Goal: Information Seeking & Learning: Learn about a topic

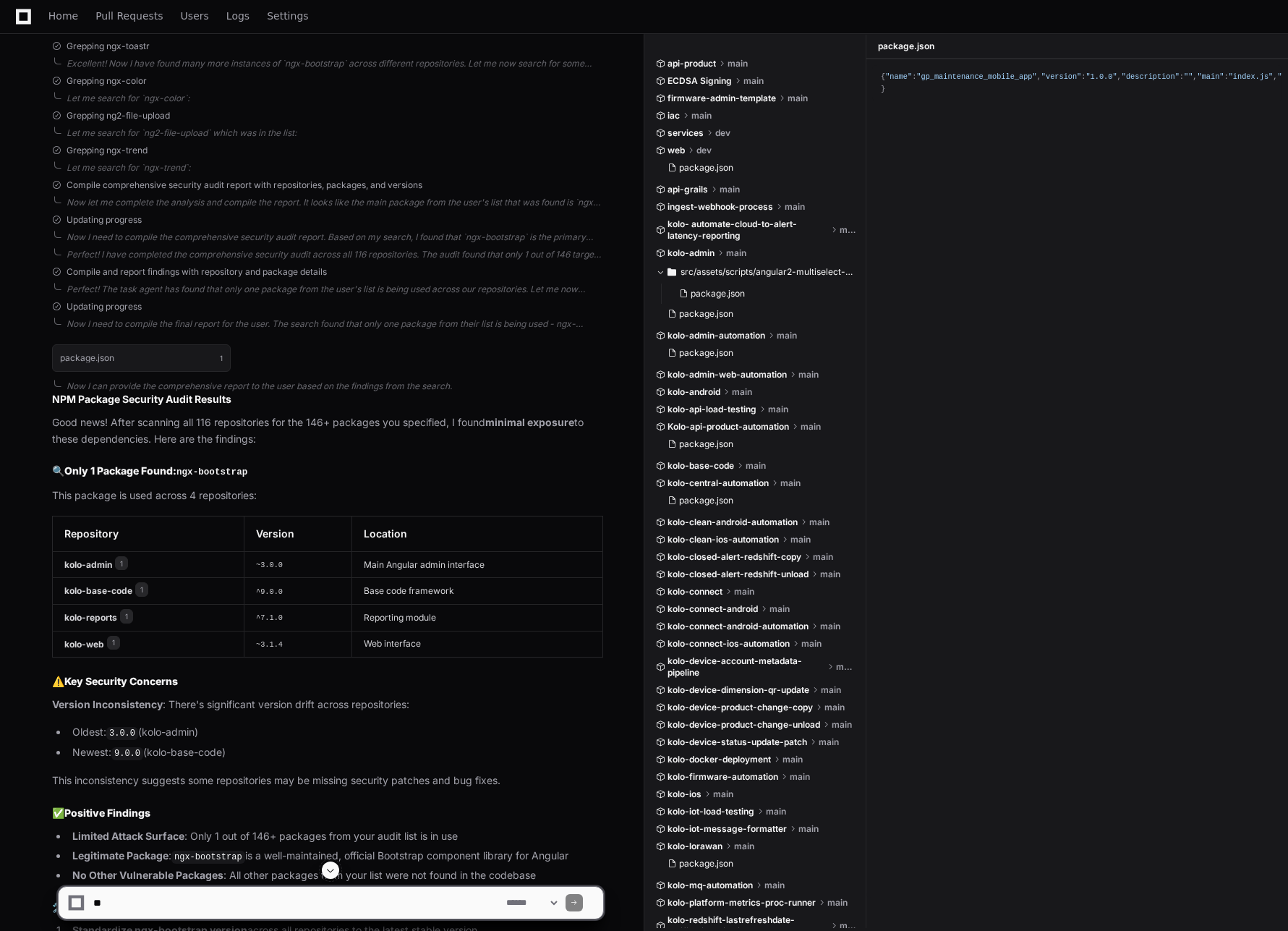
scroll to position [4284, 0]
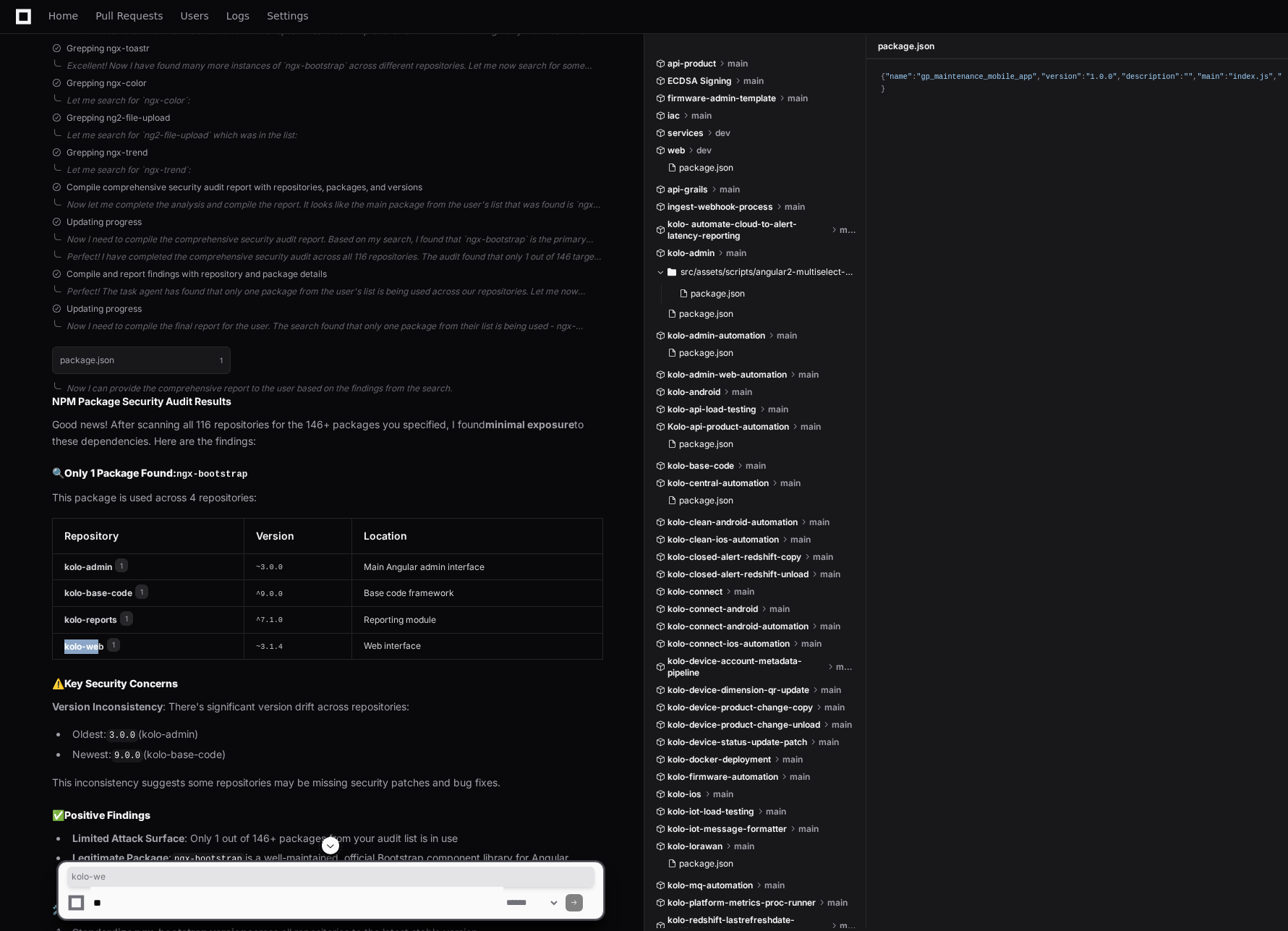
drag, startPoint x: 64, startPoint y: 596, endPoint x: 97, endPoint y: 598, distance: 33.1
click at [97, 640] on strong "kolo-web" at bounding box center [84, 645] width 40 height 11
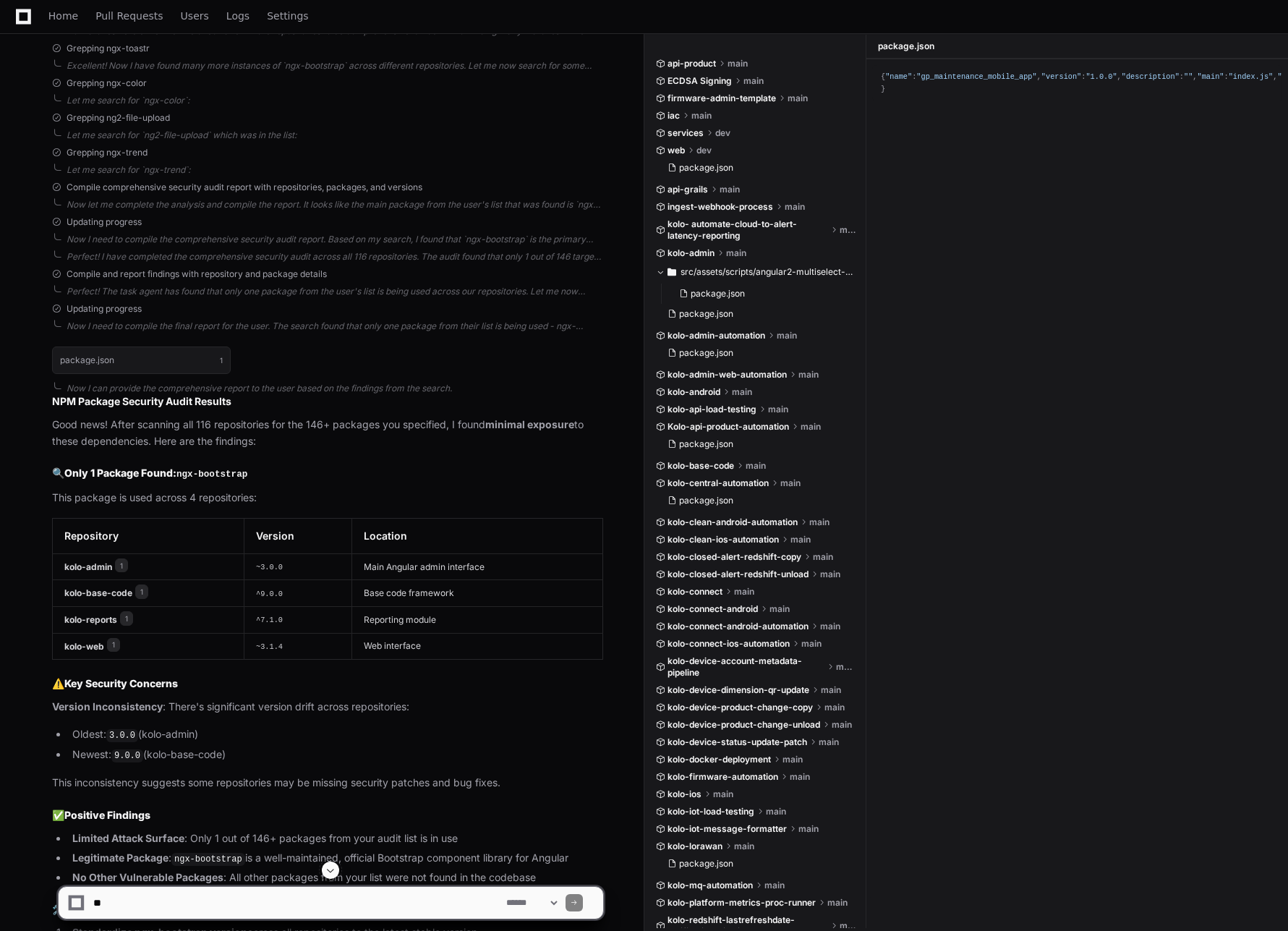
click at [385, 609] on table "Repository Version Location kolo-admin 1 ~3.0.0 Main Angular admin interface ko…" at bounding box center [327, 588] width 551 height 142
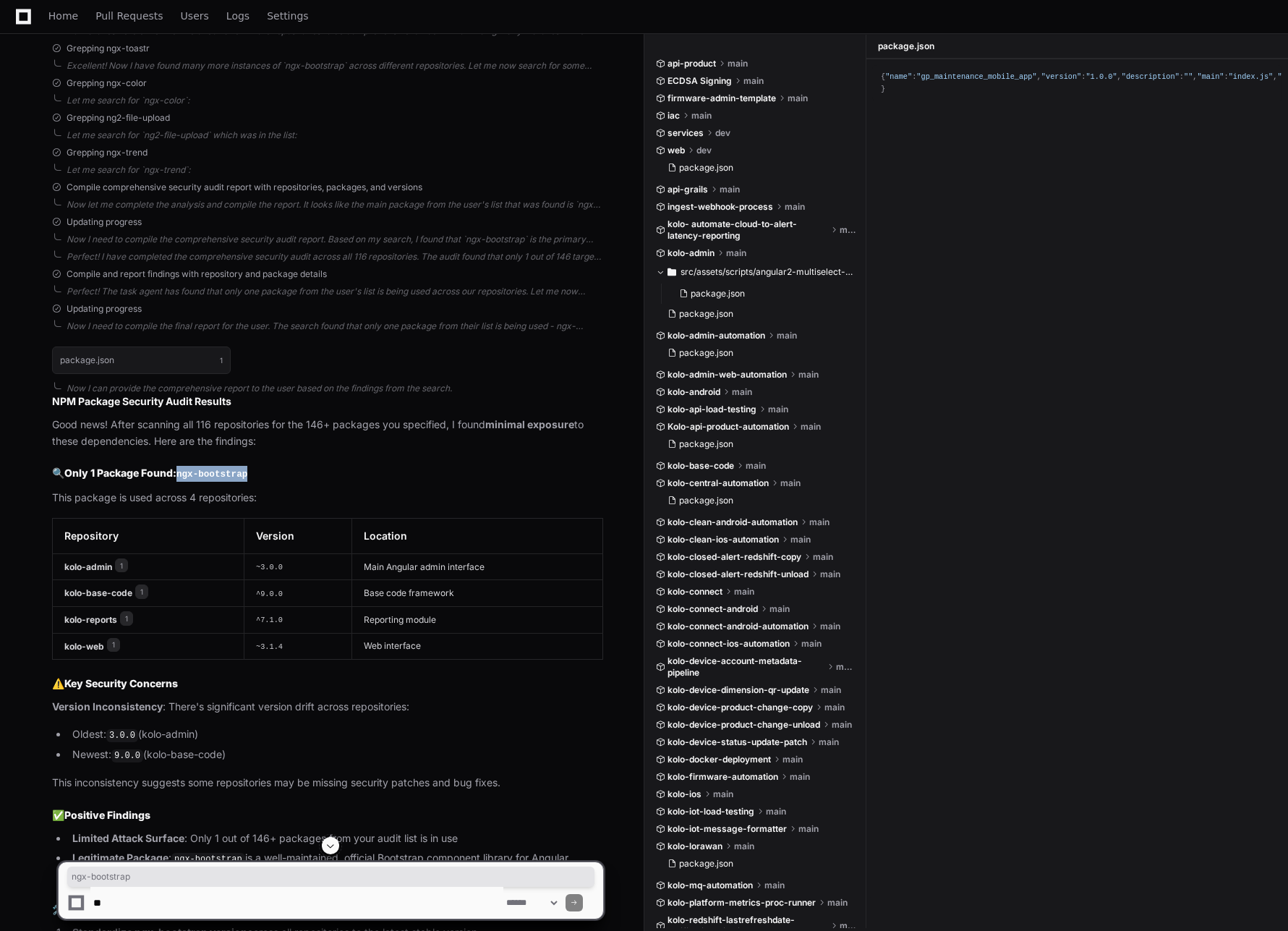
drag, startPoint x: 182, startPoint y: 425, endPoint x: 273, endPoint y: 425, distance: 91.0
click at [273, 466] on h2 "🔍 Only 1 Package Found: ngx-bootstrap" at bounding box center [327, 473] width 551 height 16
copy code "ngx-bootstrap"
click at [119, 558] on span "1" at bounding box center [121, 565] width 13 height 14
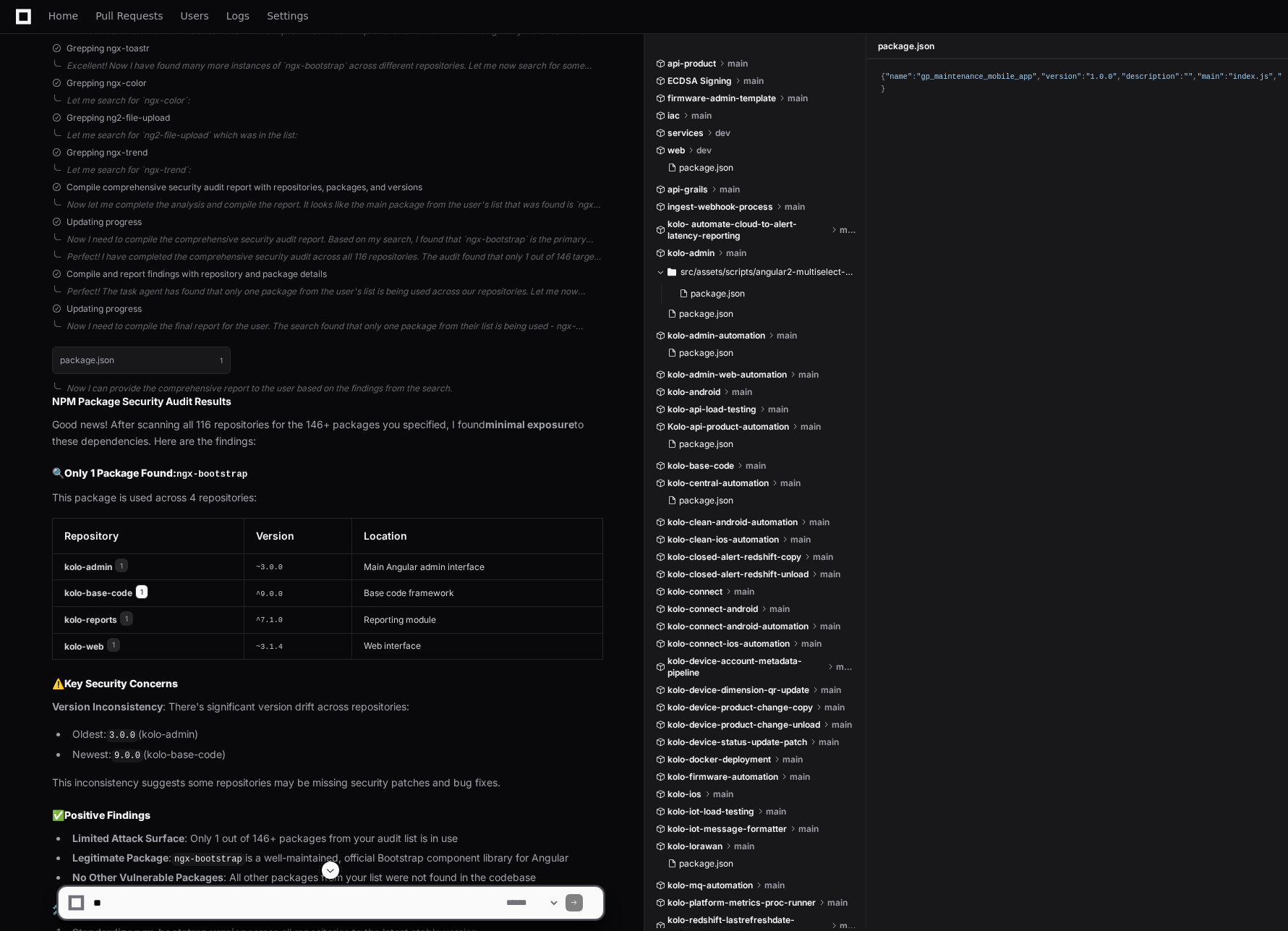
click at [143, 585] on span "1" at bounding box center [141, 592] width 13 height 14
click at [130, 611] on span "1" at bounding box center [126, 618] width 13 height 14
click at [123, 558] on span "1" at bounding box center [121, 565] width 13 height 14
click at [207, 611] on article "NPM Package Security Audit Results Good news! After scanning all 116 repositori…" at bounding box center [327, 765] width 551 height 743
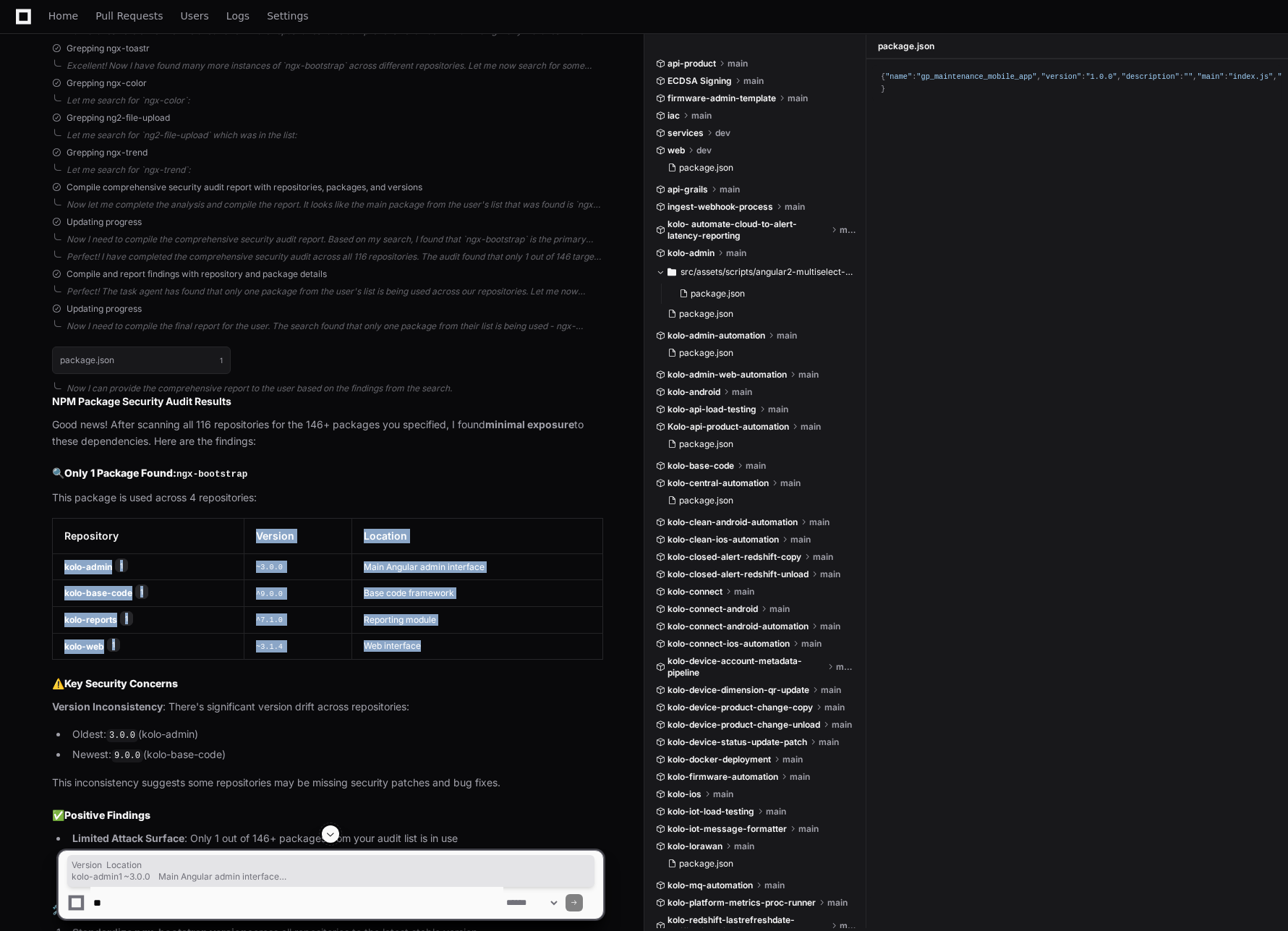
drag, startPoint x: 437, startPoint y: 599, endPoint x: 64, endPoint y: 494, distance: 387.5
click at [64, 518] on table "Repository Version Location kolo-admin 1 ~3.0.0 Main Angular admin interface ko…" at bounding box center [327, 588] width 551 height 142
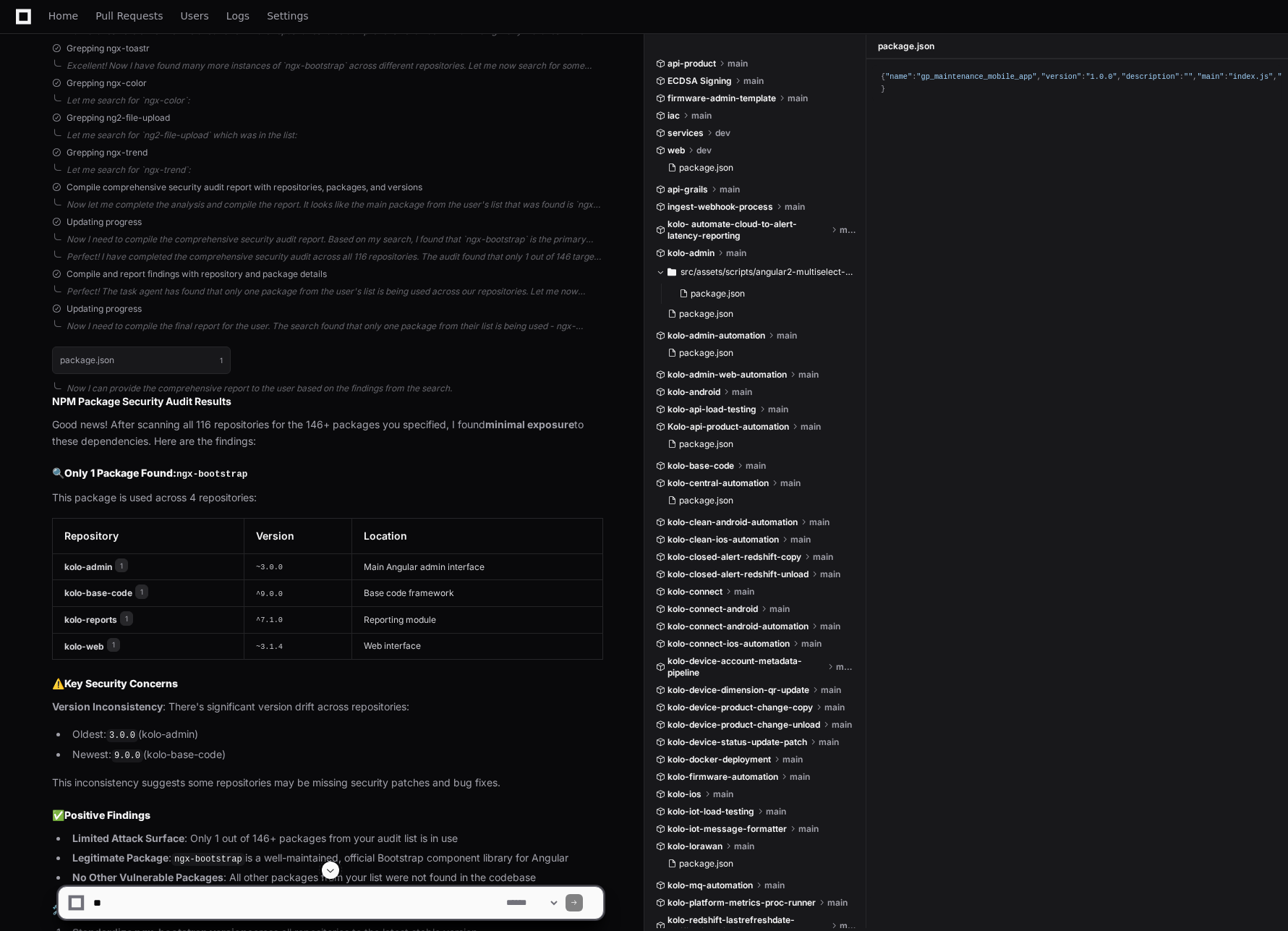
click at [425, 633] on td "Web interface" at bounding box center [478, 646] width 250 height 26
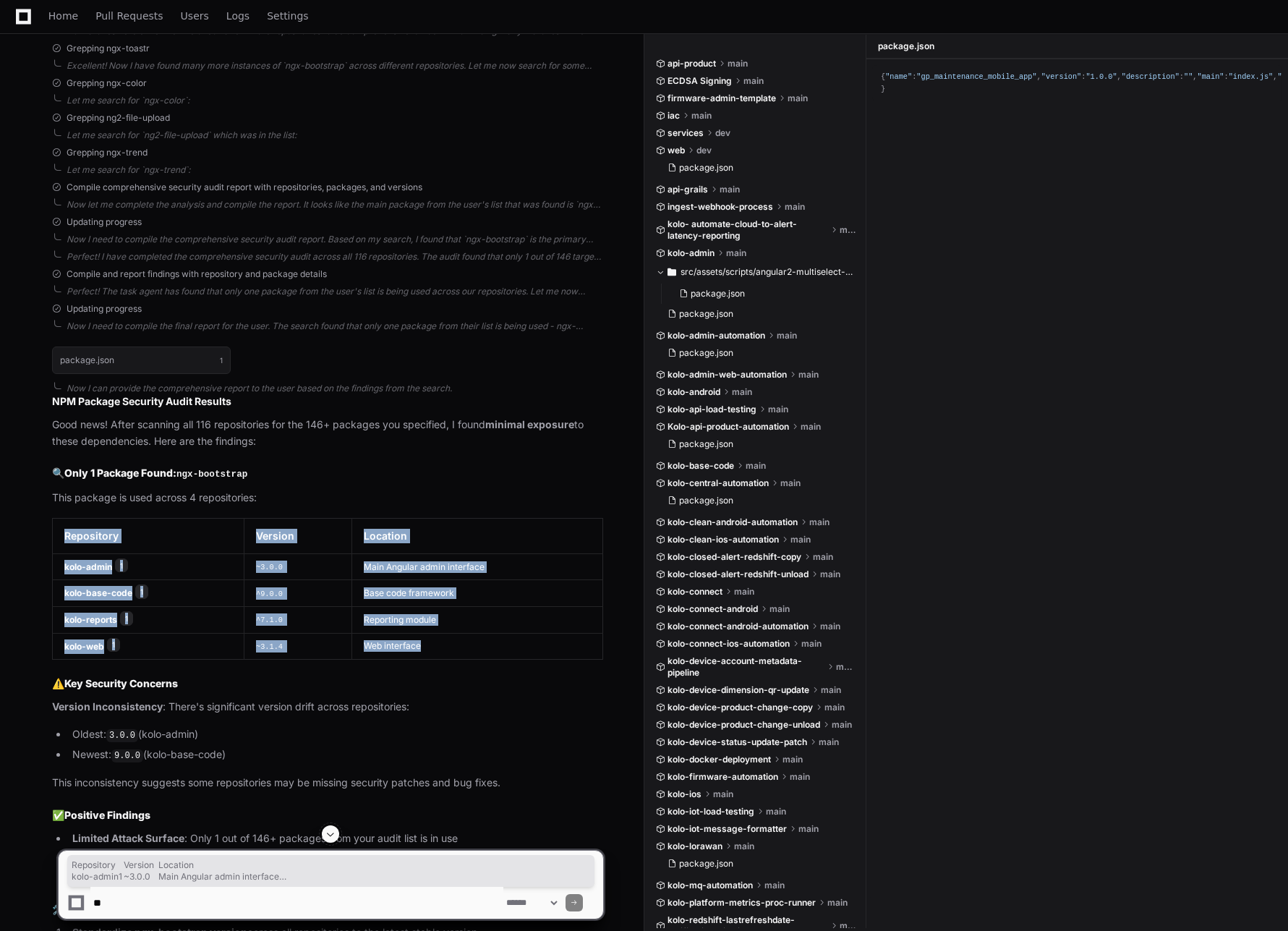
drag, startPoint x: 452, startPoint y: 600, endPoint x: 18, endPoint y: 488, distance: 448.2
click at [55, 518] on table "Repository Version Location kolo-admin 1 ~3.0.0 Main Angular admin interface ko…" at bounding box center [327, 588] width 551 height 142
copy table "Repository Version Location kolo-admin 1 ~3.0.0 Main Angular admin interface ko…"
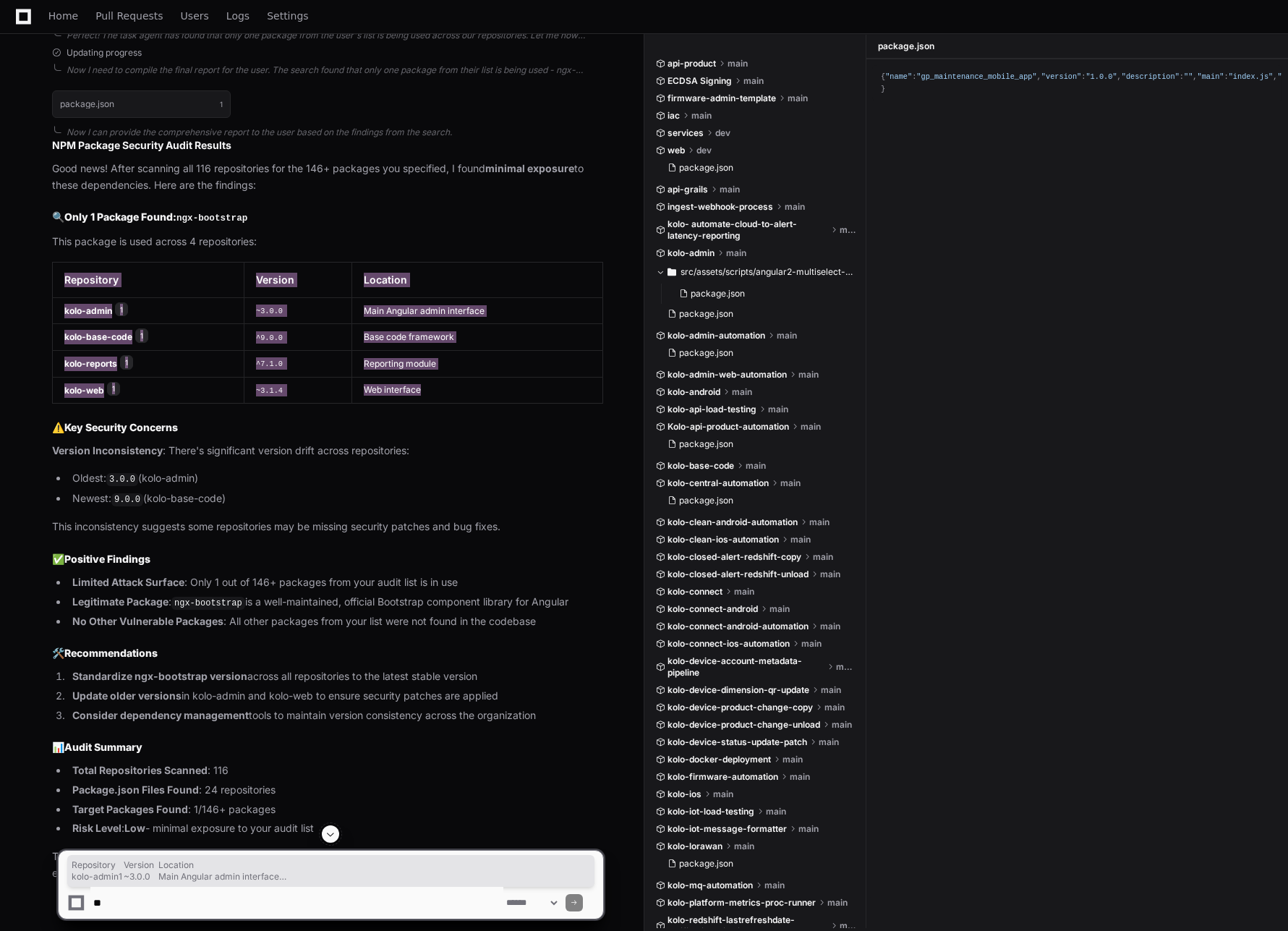
scroll to position [4554, 0]
